Goal: Task Accomplishment & Management: Manage account settings

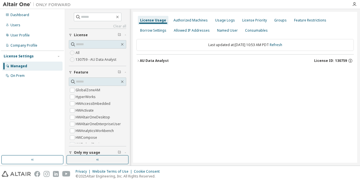
click at [20, 66] on div "Managed" at bounding box center [18, 66] width 17 height 5
click at [19, 25] on div "Users" at bounding box center [15, 25] width 10 height 5
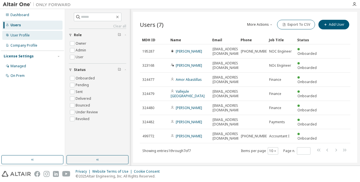
click at [23, 36] on div "User Profile" at bounding box center [19, 35] width 19 height 5
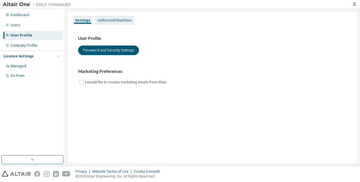
click at [121, 20] on div "Authorized Machines" at bounding box center [115, 20] width 34 height 5
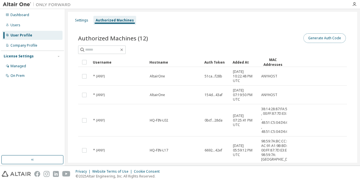
click at [311, 39] on button "Generate Auth Code" at bounding box center [325, 38] width 42 height 10
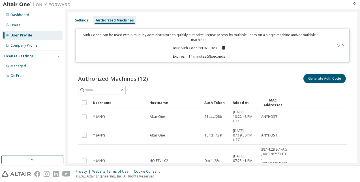
click at [222, 48] on icon at bounding box center [223, 48] width 3 height 4
click at [222, 46] on icon at bounding box center [223, 48] width 3 height 4
